Goal: Task Accomplishment & Management: Use online tool/utility

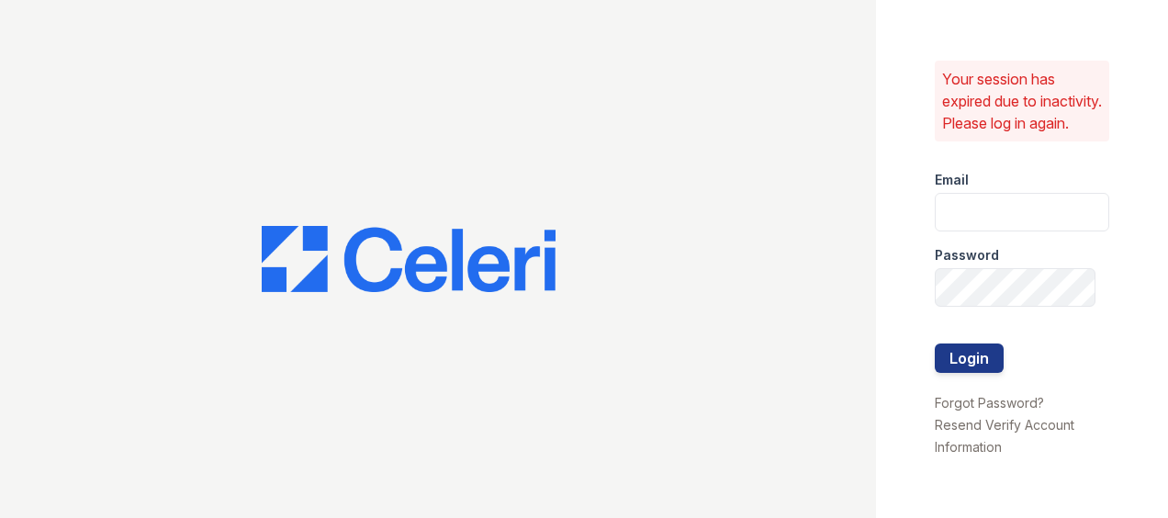
type input "[EMAIL_ADDRESS][DOMAIN_NAME]"
click at [1024, 257] on div "Password" at bounding box center [1022, 249] width 174 height 37
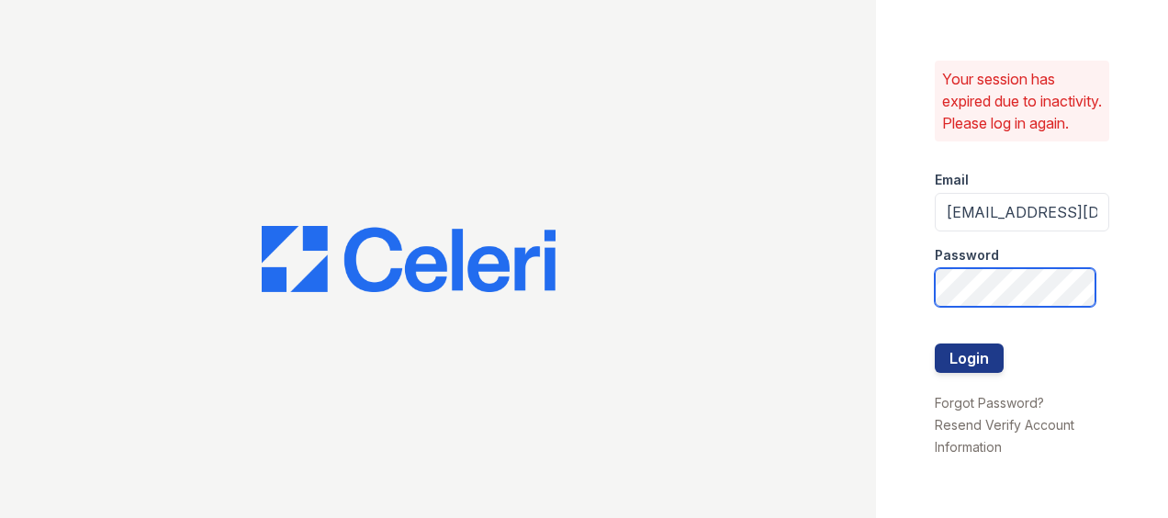
scroll to position [0, 17]
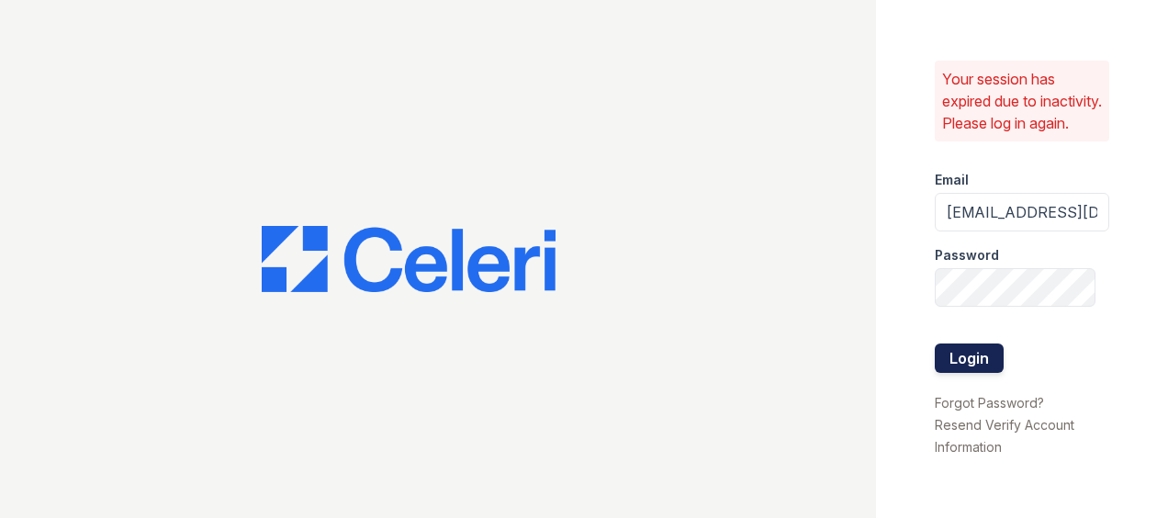
click at [982, 359] on button "Login" at bounding box center [969, 357] width 69 height 29
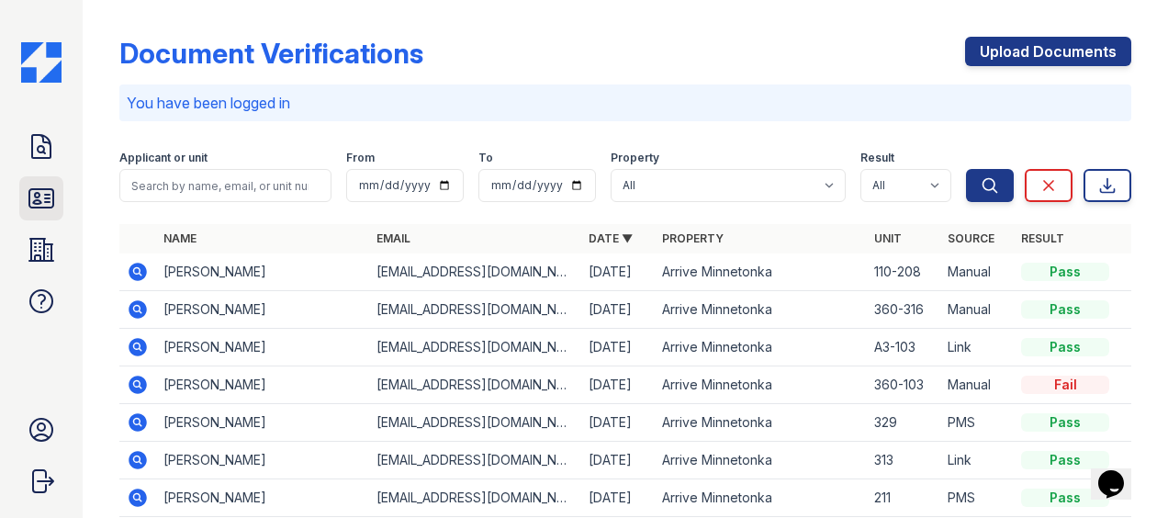
click at [48, 208] on icon at bounding box center [41, 198] width 24 height 18
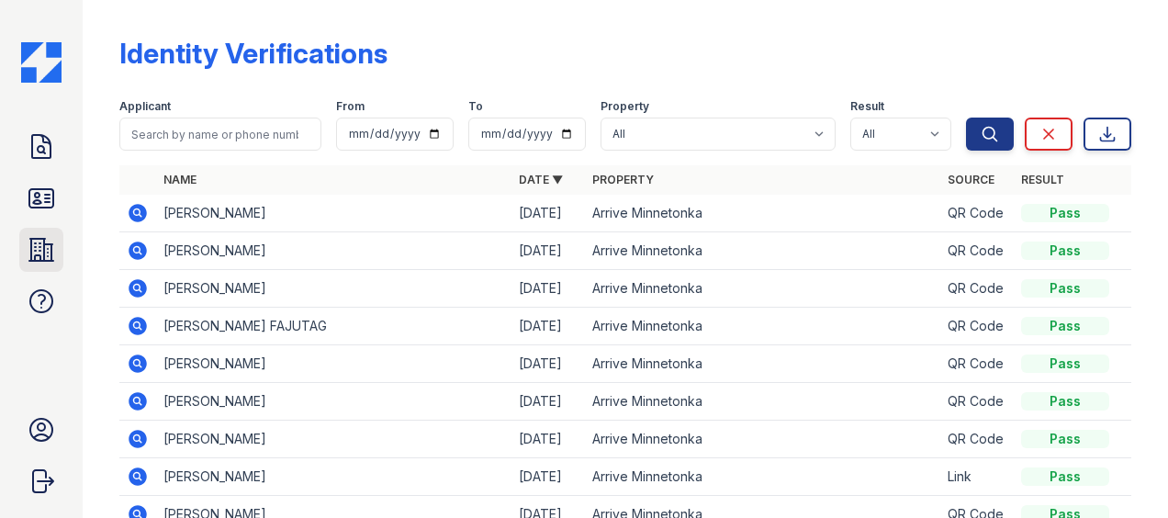
click at [48, 237] on icon at bounding box center [41, 249] width 29 height 29
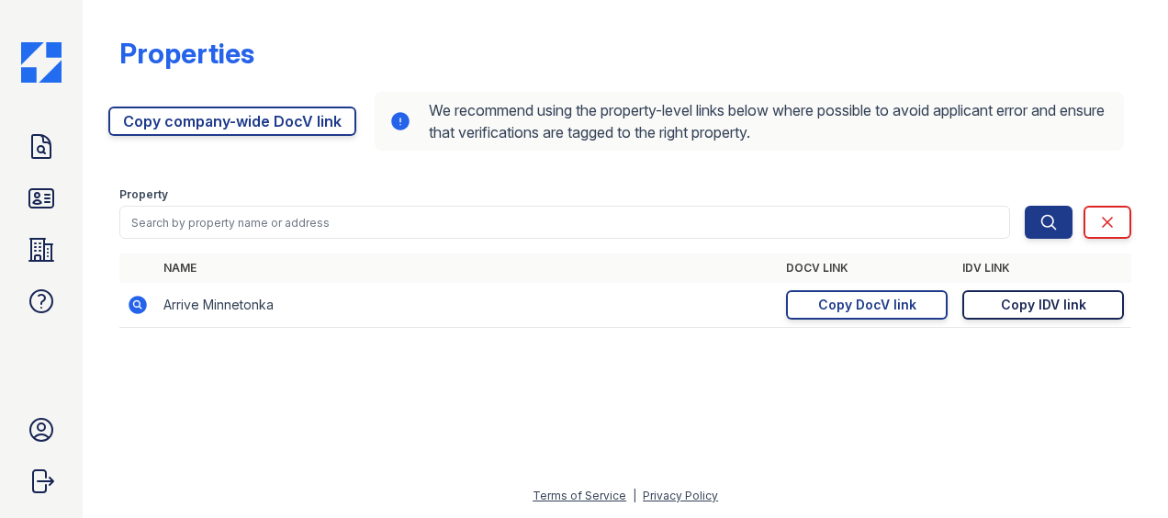
click at [1002, 307] on div "Copy IDV link" at bounding box center [1043, 305] width 85 height 18
